Goal: Check status: Check status

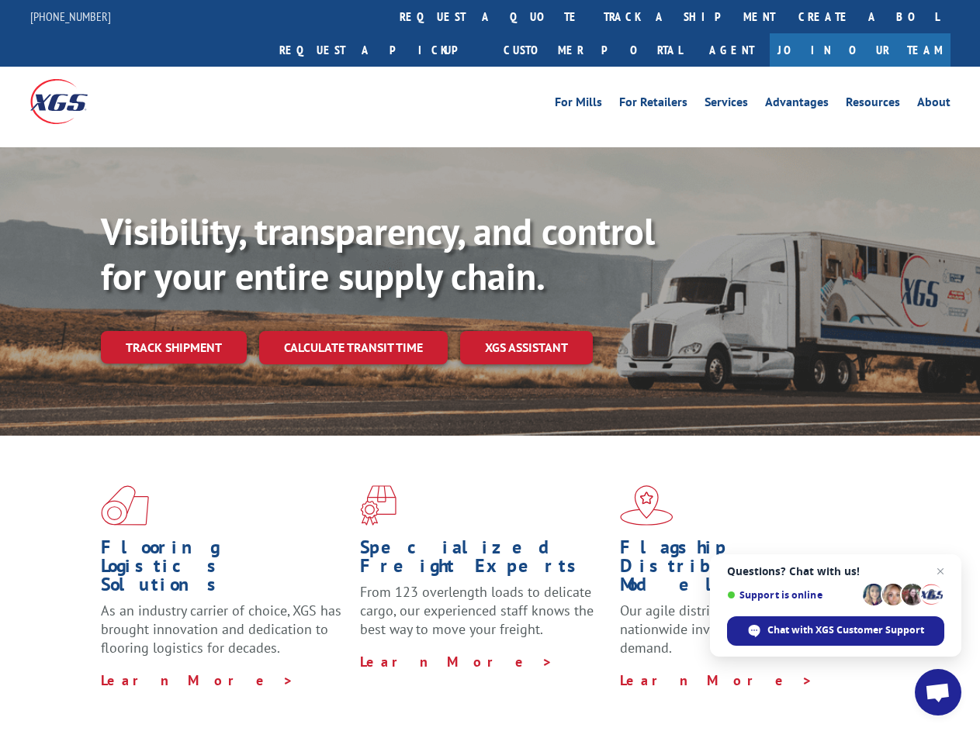
click at [489, 365] on div "Visibility, transparency, and control for your entire supply chain. Track shipm…" at bounding box center [540, 317] width 879 height 216
click at [592, 16] on link "track a shipment" at bounding box center [689, 16] width 195 height 33
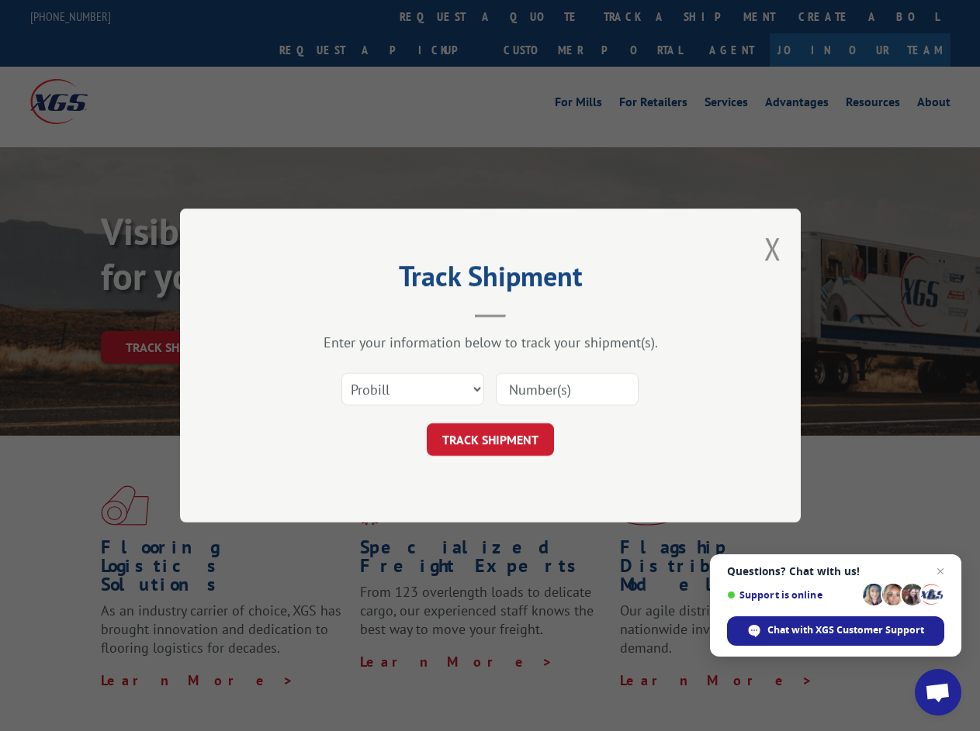
click at [541, 16] on div "Track Shipment Enter your information below to track your shipment(s). Select c…" at bounding box center [490, 365] width 980 height 731
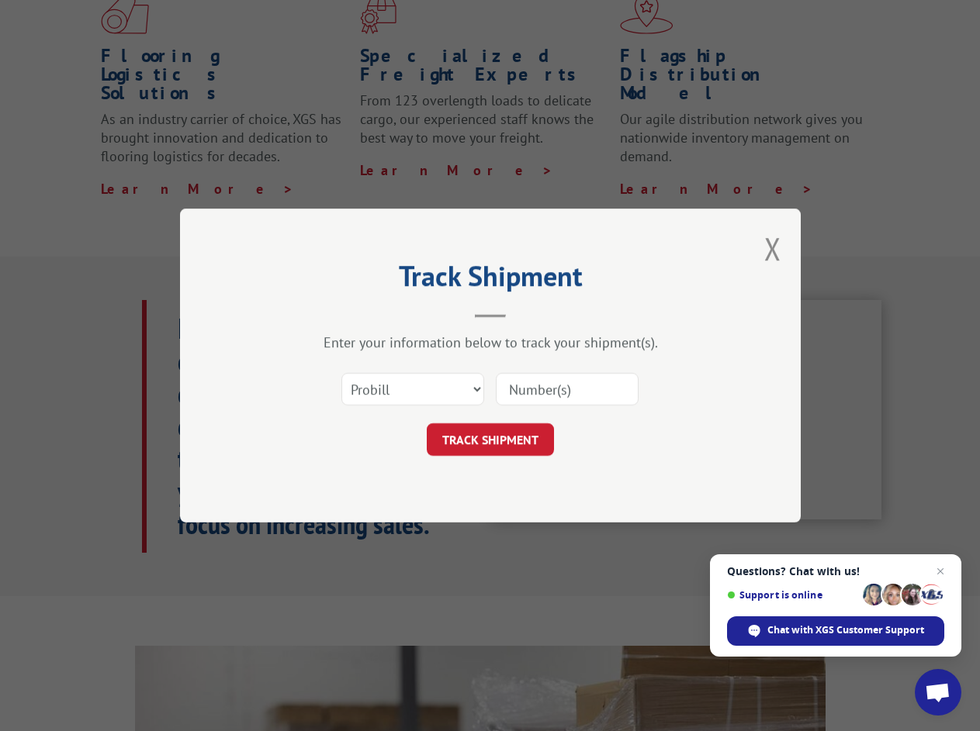
click at [638, 16] on div "Track Shipment Enter your information below to track your shipment(s). Select c…" at bounding box center [490, 365] width 980 height 731
click at [173, 313] on div "Track Shipment Enter your information below to track your shipment(s). Select c…" at bounding box center [490, 365] width 980 height 731
click at [352, 313] on header "Track Shipment" at bounding box center [490, 291] width 465 height 53
click at [527, 313] on header "Track Shipment" at bounding box center [490, 291] width 465 height 53
click at [938, 693] on span "Open chat" at bounding box center [938, 694] width 26 height 22
